Goal: Information Seeking & Learning: Learn about a topic

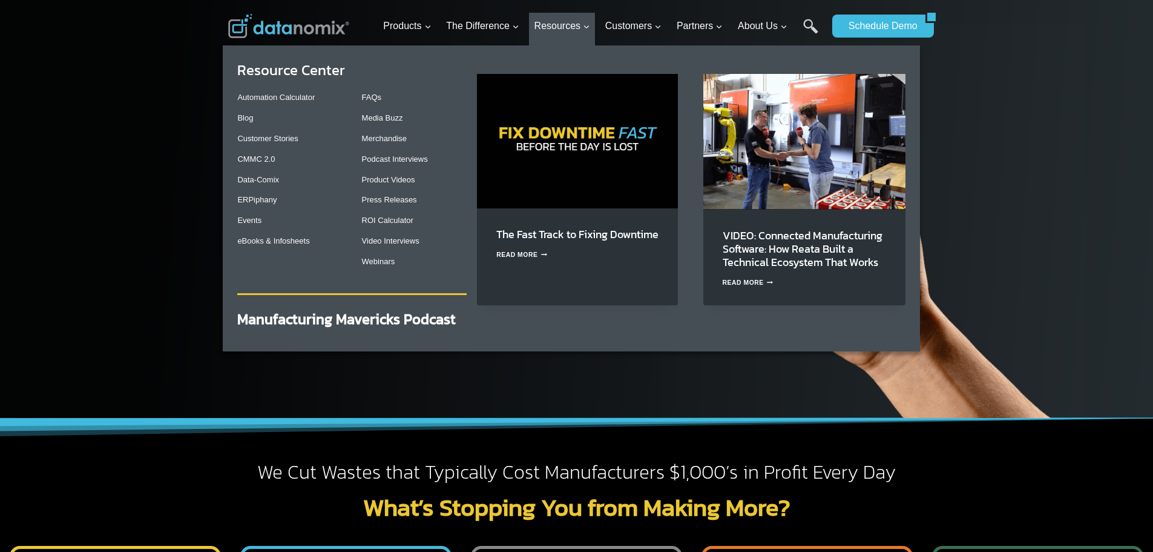
click at [240, 119] on div "Resource Center Automation Calculator Blog Customer Stories CMMC 2.0 Data-Comix…" at bounding box center [572, 192] width 698 height 294
click at [244, 118] on link "Blog" at bounding box center [245, 117] width 16 height 9
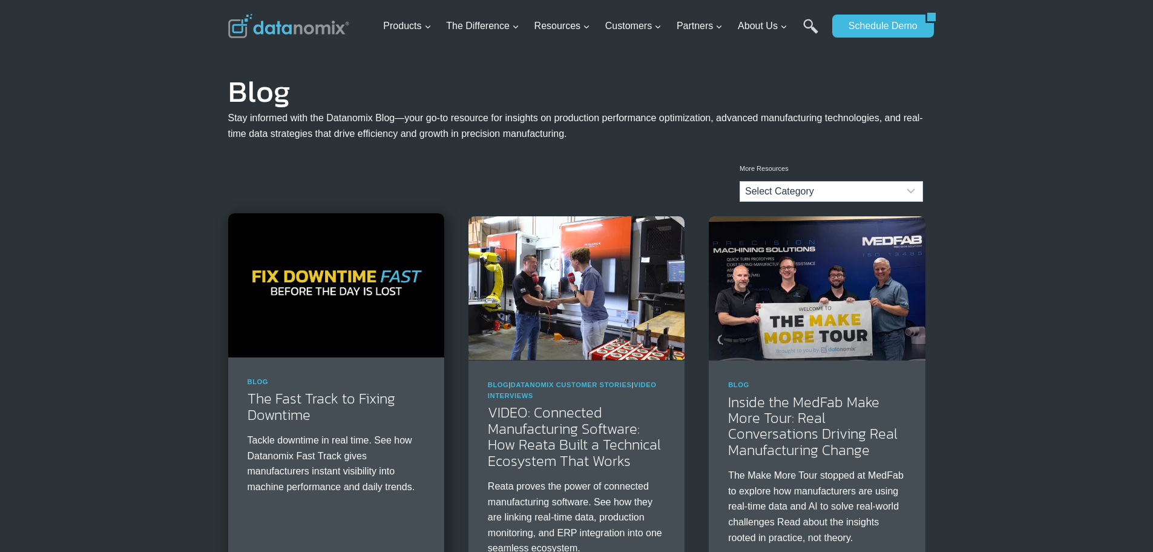
click at [310, 288] on img at bounding box center [336, 285] width 216 height 144
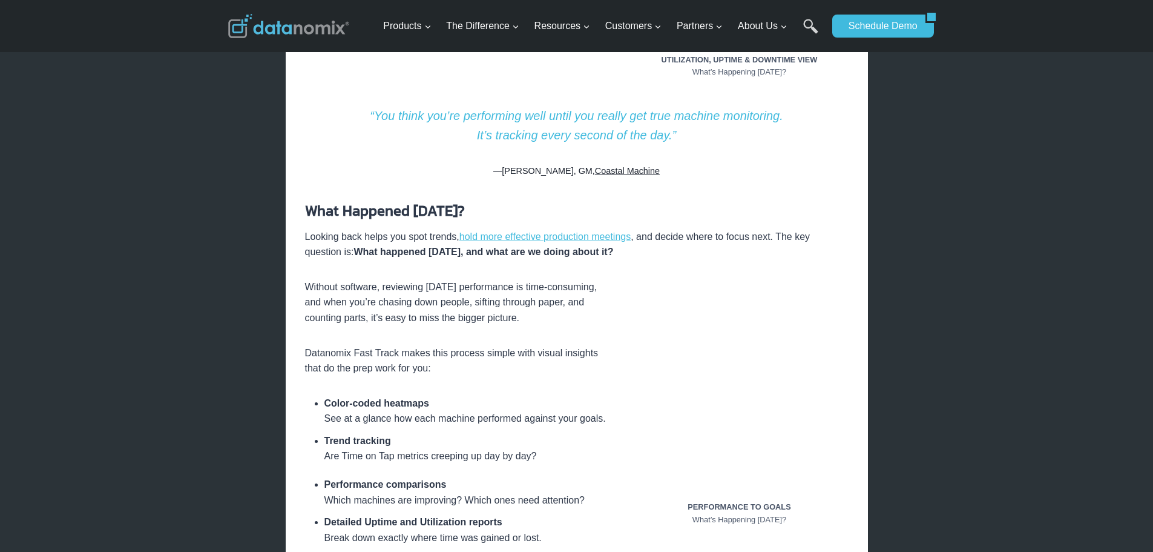
scroll to position [1150, 0]
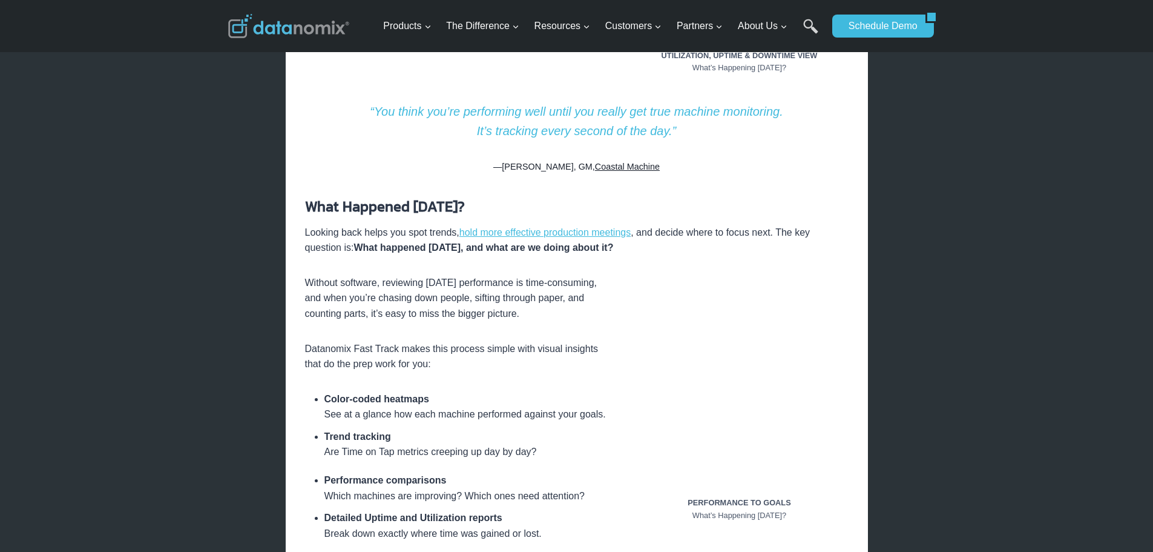
drag, startPoint x: 510, startPoint y: 337, endPoint x: 460, endPoint y: 323, distance: 52.7
click at [460, 323] on div "Manufacturers use Real-Time Production Monitoring to Take Immediate Action to I…" at bounding box center [577, 519] width 544 height 2684
drag, startPoint x: 460, startPoint y: 323, endPoint x: 395, endPoint y: 293, distance: 70.7
drag, startPoint x: 395, startPoint y: 293, endPoint x: 388, endPoint y: 291, distance: 8.2
click at [388, 291] on p "Without software, reviewing yesterday’s performance is time-consuming, and when…" at bounding box center [577, 298] width 544 height 47
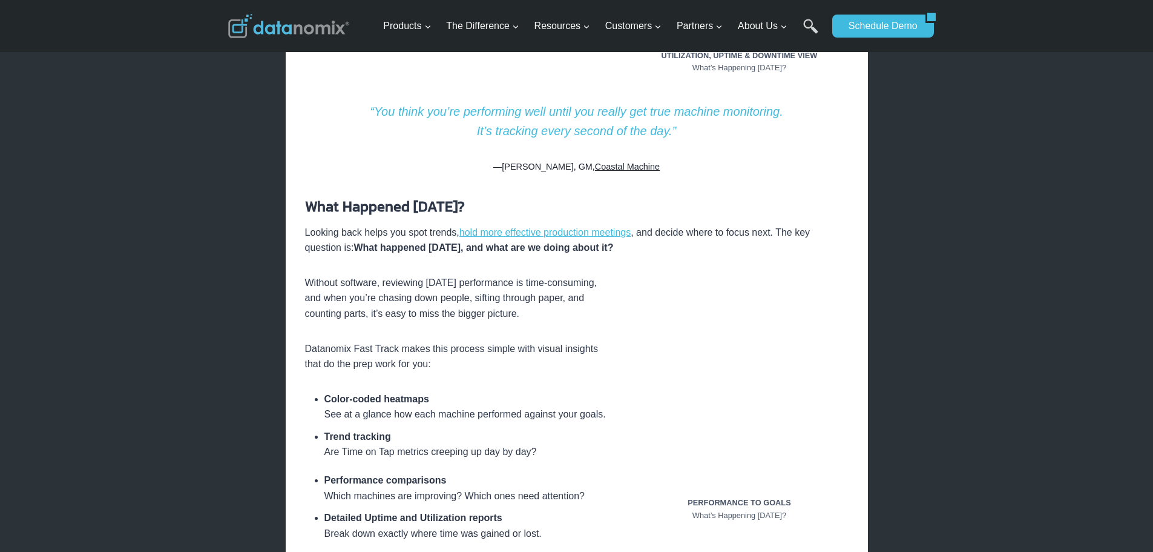
drag, startPoint x: 384, startPoint y: 291, endPoint x: 368, endPoint y: 285, distance: 17.8
click at [368, 285] on p "Without software, reviewing yesterday’s performance is time-consuming, and when…" at bounding box center [577, 298] width 544 height 47
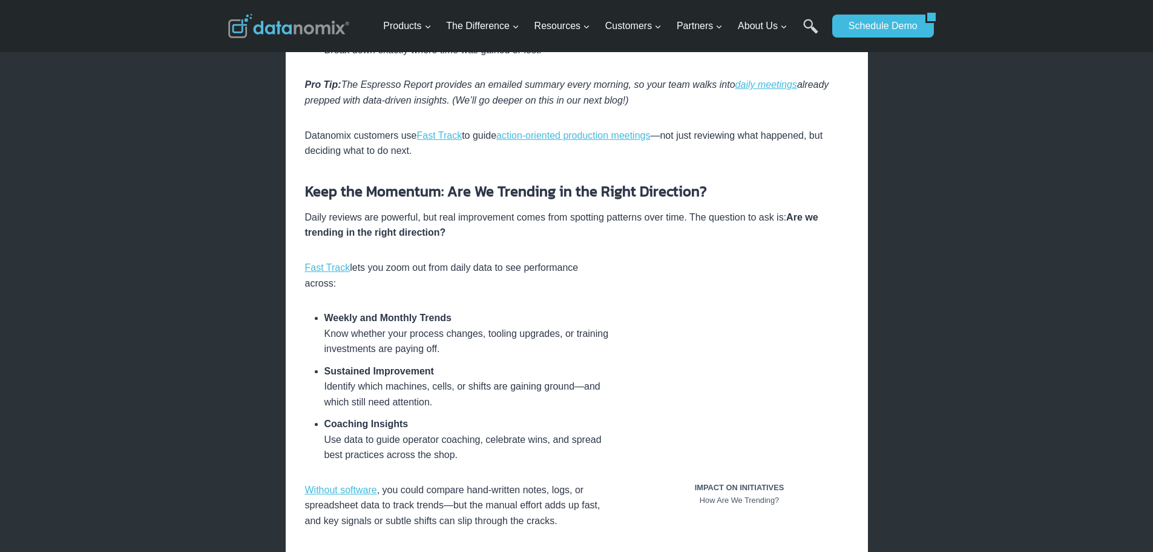
scroll to position [1635, 0]
drag, startPoint x: 468, startPoint y: 260, endPoint x: 421, endPoint y: 242, distance: 50.0
click at [421, 242] on div "Manufacturers use Real-Time Production Monitoring to Take Immediate Action to I…" at bounding box center [577, 35] width 544 height 2684
drag, startPoint x: 421, startPoint y: 242, endPoint x: 403, endPoint y: 217, distance: 31.3
click at [403, 217] on p "Daily reviews are powerful, but real improvement comes from spotting patterns o…" at bounding box center [577, 223] width 544 height 31
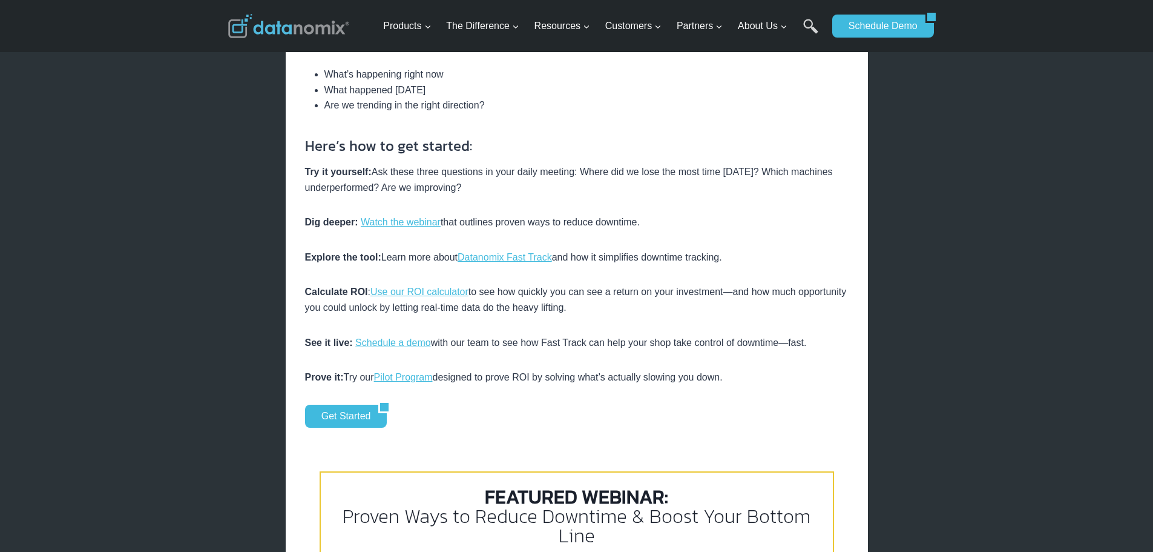
scroll to position [2361, 0]
